Goal: Task Accomplishment & Management: Check status

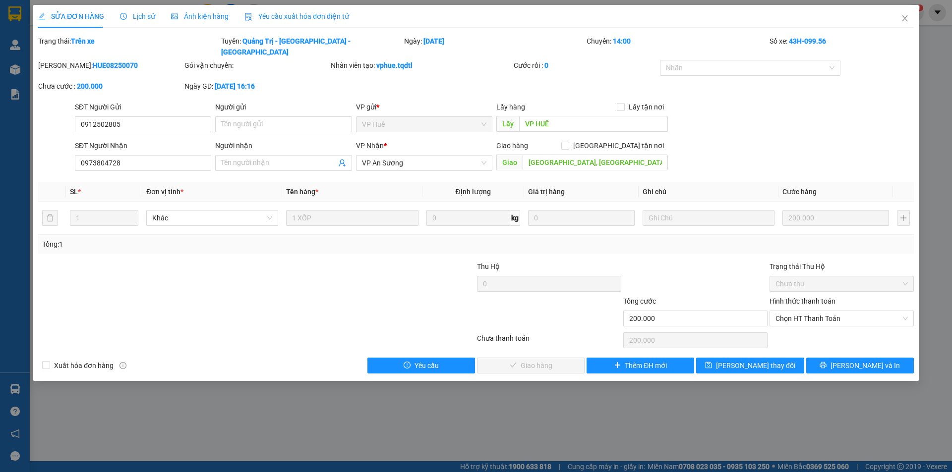
click at [715, 147] on div "SĐT Người Nhận 0973804728 Người nhận Tên người nhận VP Nhận * VP An Sương Giao …" at bounding box center [494, 157] width 843 height 35
click at [903, 21] on icon "close" at bounding box center [904, 18] width 5 height 6
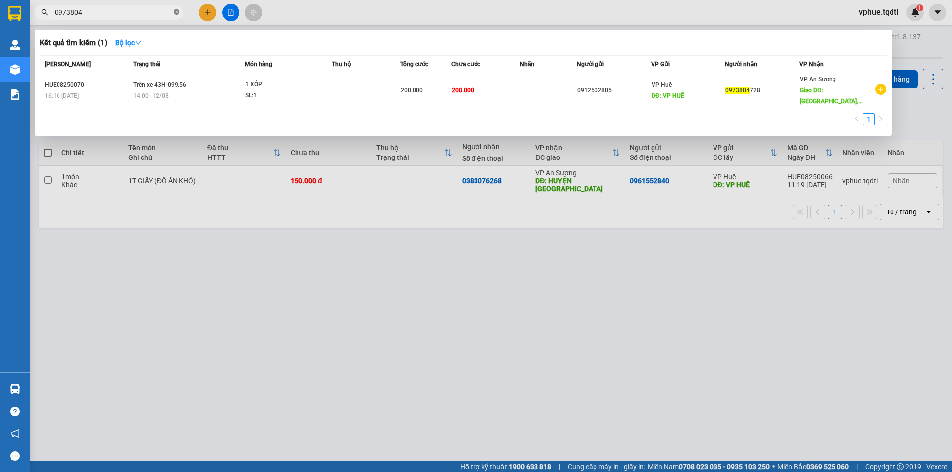
click at [175, 13] on icon "close-circle" at bounding box center [177, 12] width 6 height 6
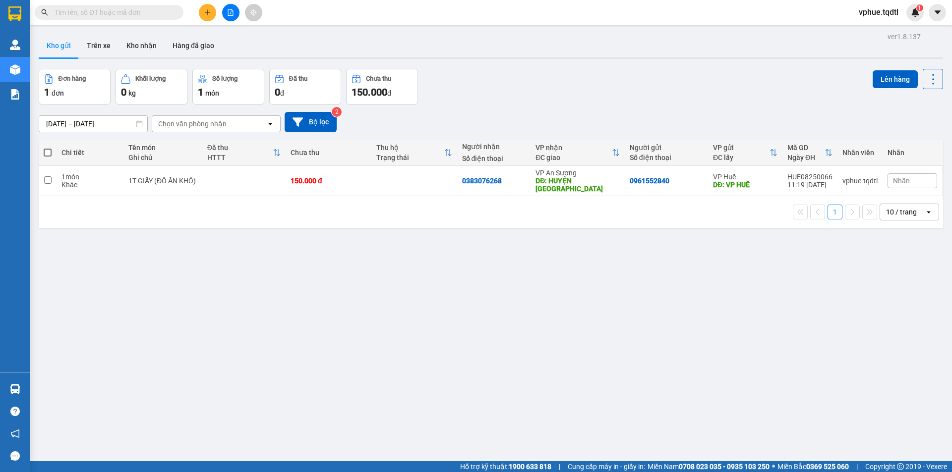
click at [347, 15] on div "Kết quả tìm kiếm ( 1 ) Bộ lọc Mã ĐH Trạng thái Món hàng Thu hộ Tổng cước Chưa c…" at bounding box center [476, 12] width 952 height 25
